Goal: Information Seeking & Learning: Find specific fact

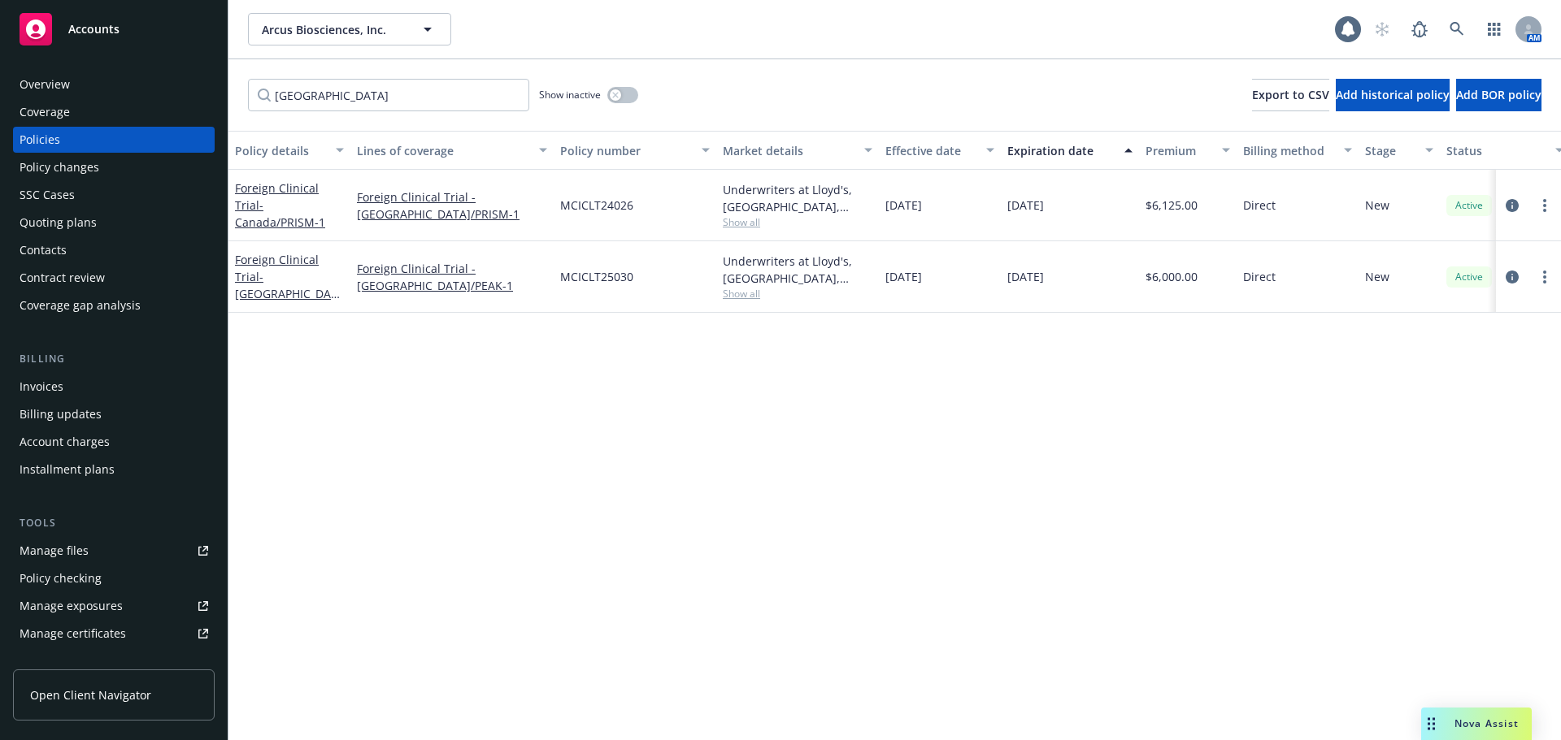
click at [516, 95] on input "[GEOGRAPHIC_DATA]" at bounding box center [388, 95] width 281 height 33
click at [510, 95] on input "[GEOGRAPHIC_DATA]" at bounding box center [388, 95] width 281 height 33
